Goal: Transaction & Acquisition: Purchase product/service

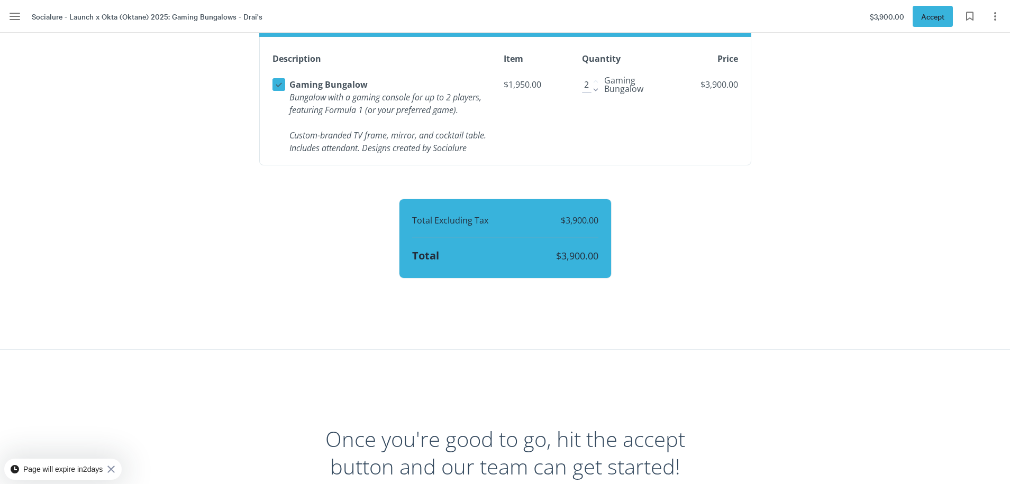
scroll to position [1430, 0]
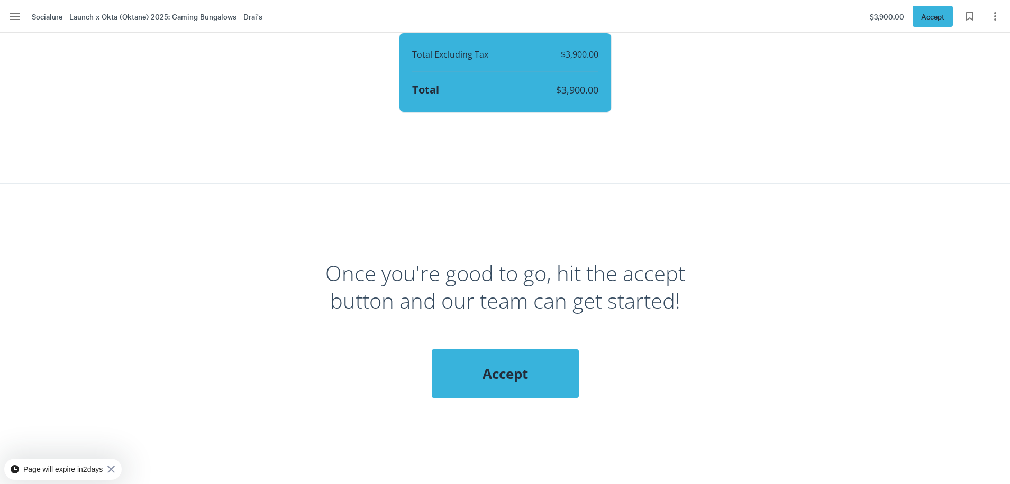
click at [511, 383] on span "Accept" at bounding box center [505, 373] width 105 height 19
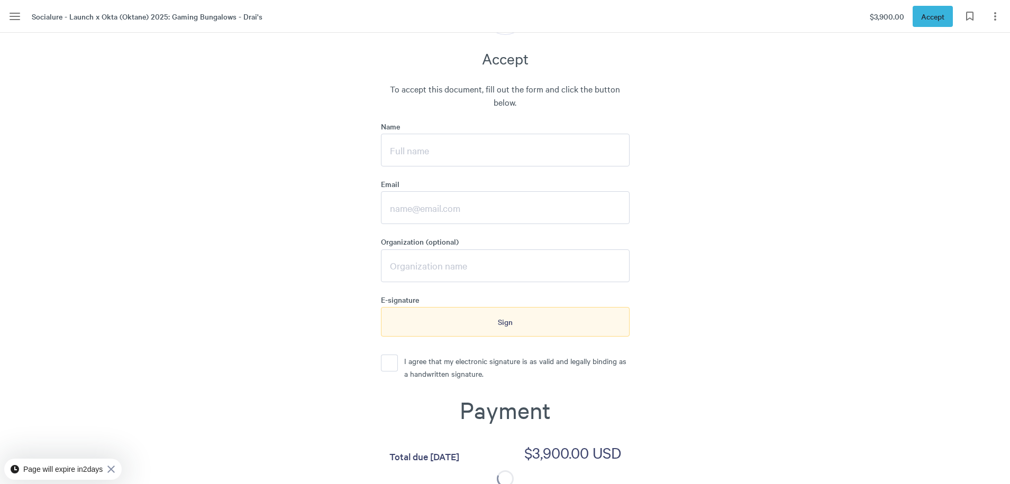
scroll to position [1792, 0]
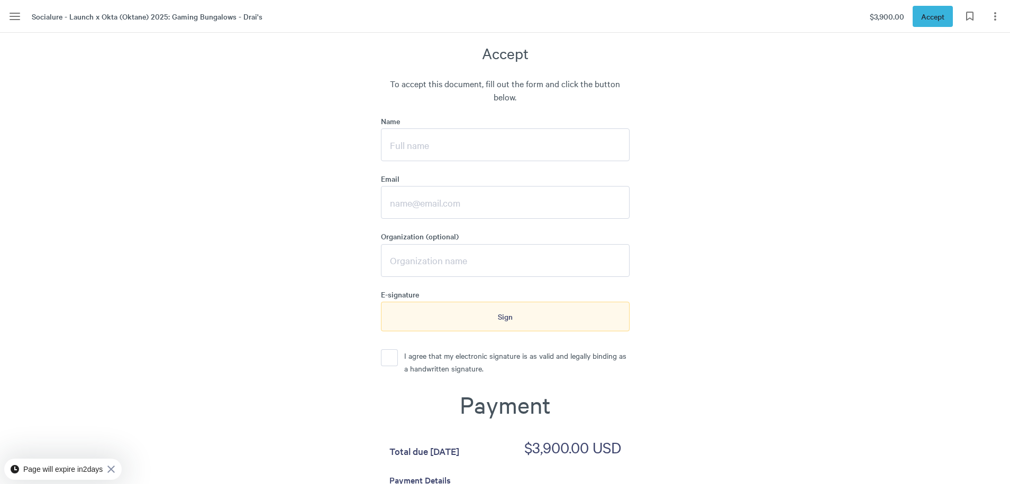
click at [443, 161] on input "Name" at bounding box center [505, 145] width 249 height 33
type input "[PERSON_NAME] Speak"
click at [415, 210] on input "Email" at bounding box center [505, 202] width 249 height 33
type input "[EMAIL_ADDRESS][DOMAIN_NAME]"
type input "LAUNCH INCENTIVES, INC"
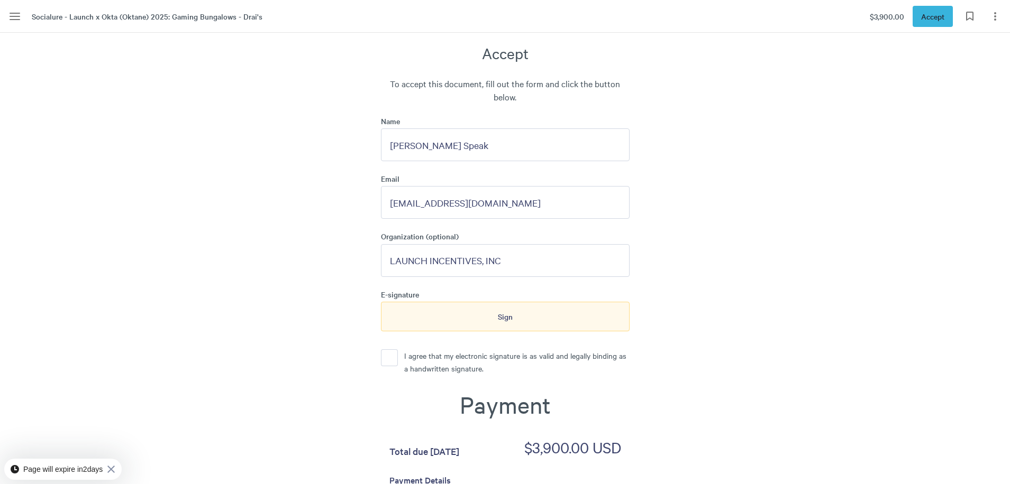
click at [424, 360] on form "Name [PERSON_NAME] Speak Email [EMAIL_ADDRESS][DOMAIN_NAME] Organization (optio…" at bounding box center [505, 453] width 249 height 675
click at [426, 374] on p "I agree that my electronic signature is as valid and legally binding as a handw…" at bounding box center [516, 362] width 225 height 25
click at [398, 366] on button "I agree that my electronic signature is as valid and legally binding as a handw…" at bounding box center [389, 358] width 17 height 17
click at [458, 328] on div "Sign" at bounding box center [505, 317] width 249 height 30
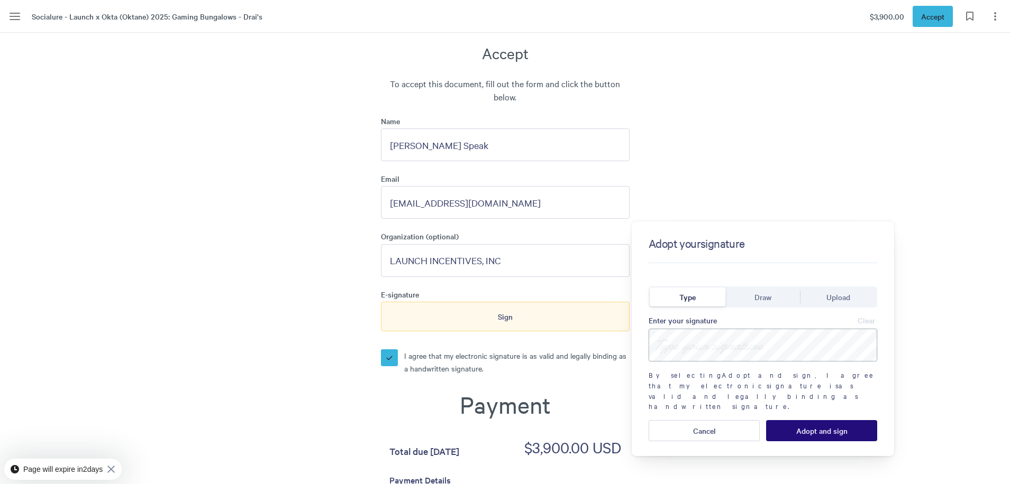
click at [744, 341] on input at bounding box center [762, 345] width 228 height 33
type input "[PERSON_NAME] Speak"
click at [849, 420] on button "Adopt and sign" at bounding box center [821, 430] width 111 height 21
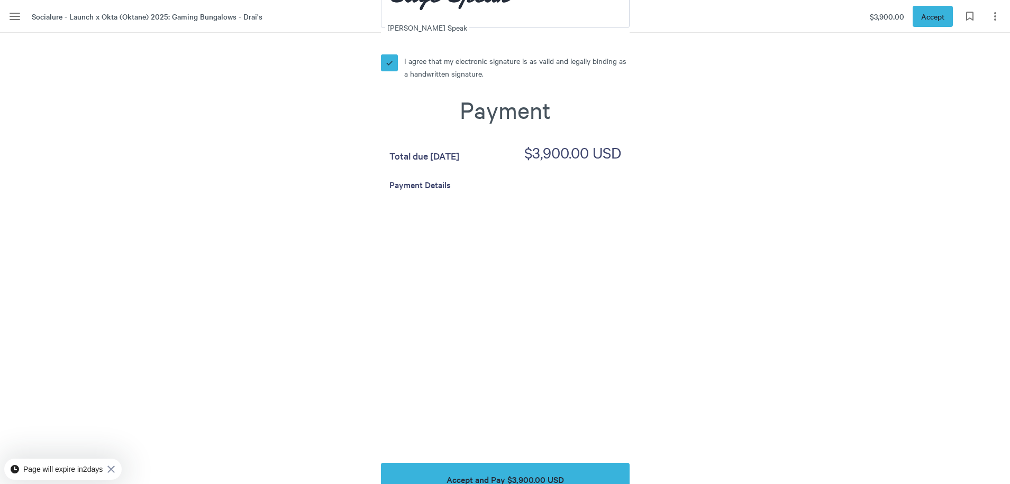
scroll to position [2186, 0]
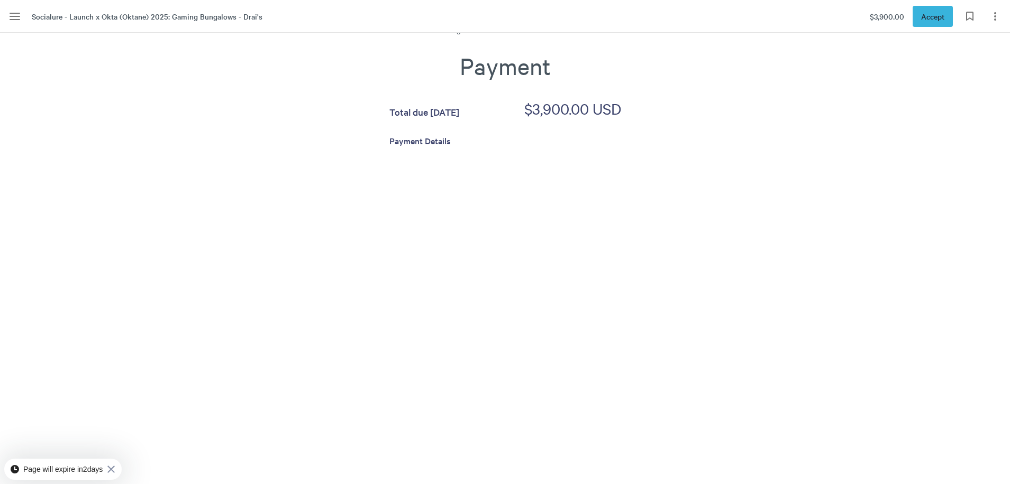
click at [269, 410] on div "Once you're good to go, hit the accept button and our team can get started! Acc…" at bounding box center [505, 59] width 603 height 1263
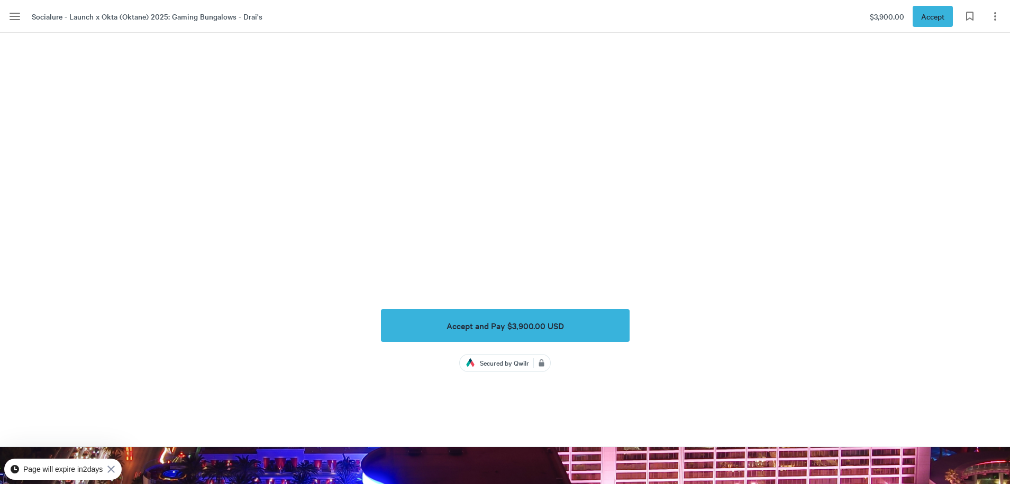
scroll to position [2521, 0]
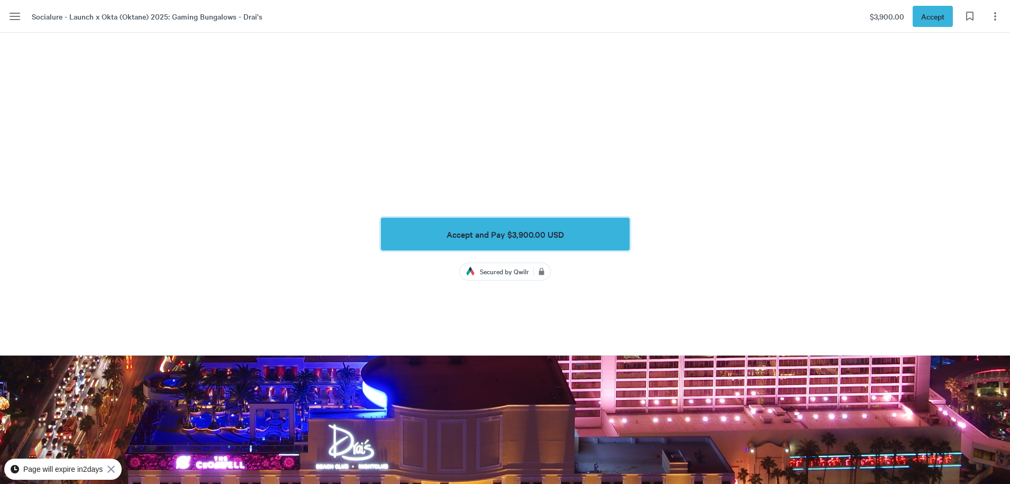
click at [542, 239] on span "Accept and Pay $3,900.00 USD" at bounding box center [504, 235] width 117 height 10
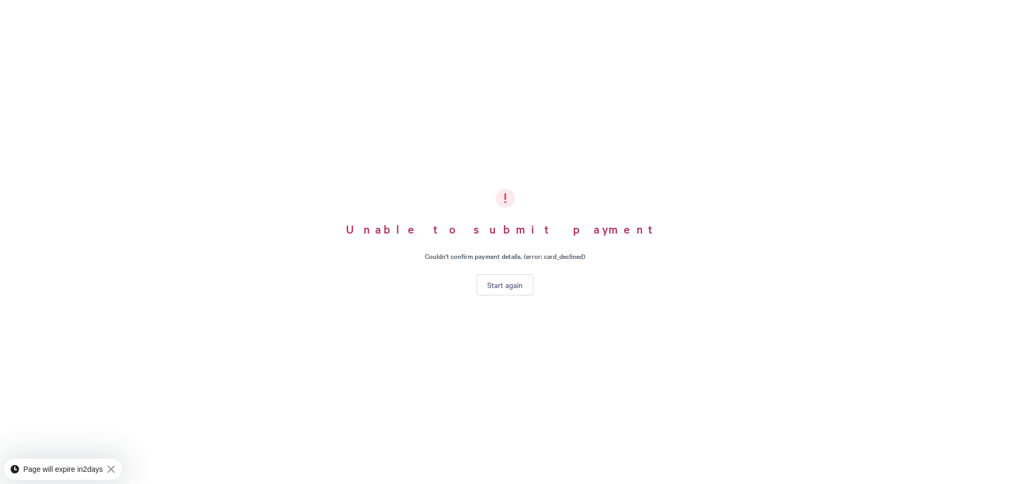
click at [510, 292] on button "Start again" at bounding box center [504, 284] width 57 height 21
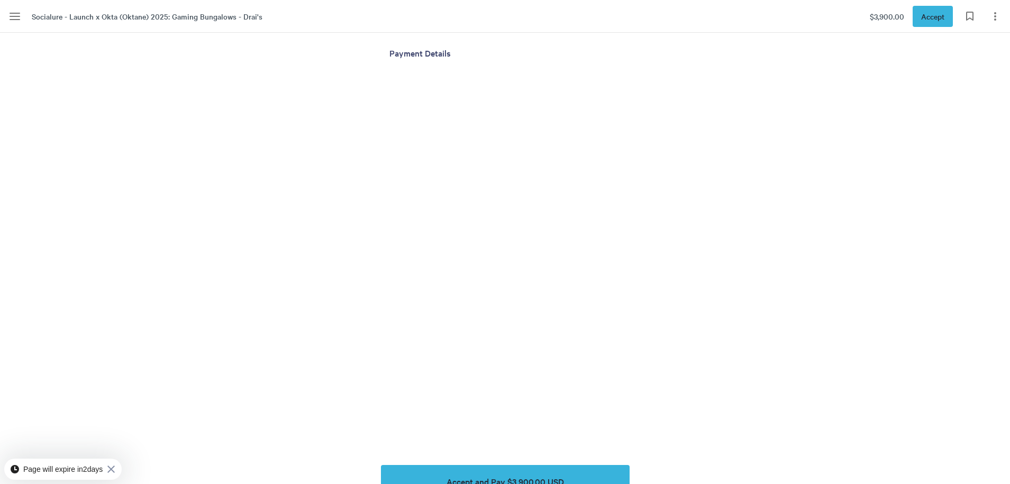
scroll to position [2498, 0]
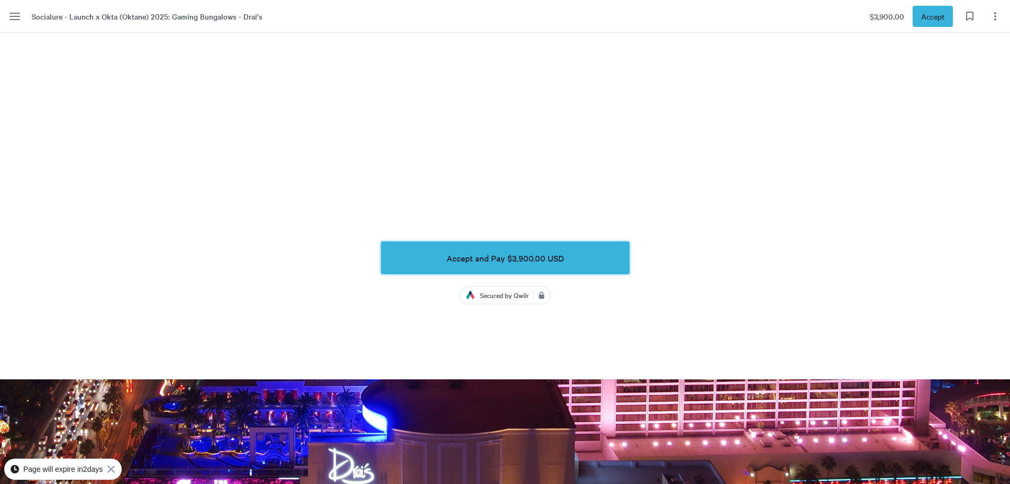
click at [481, 263] on span "Accept and Pay $3,900.00 USD" at bounding box center [504, 258] width 117 height 10
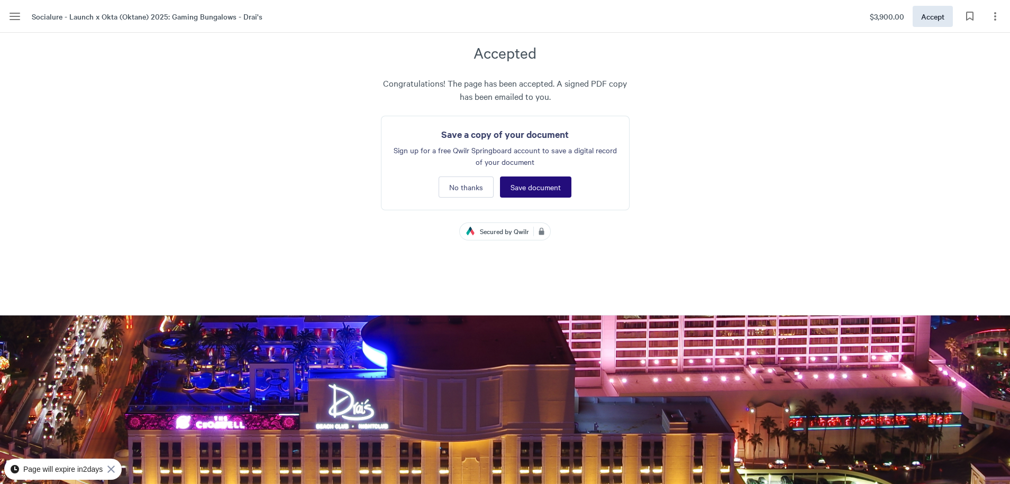
scroll to position [1792, 0]
